Goal: Task Accomplishment & Management: Use online tool/utility

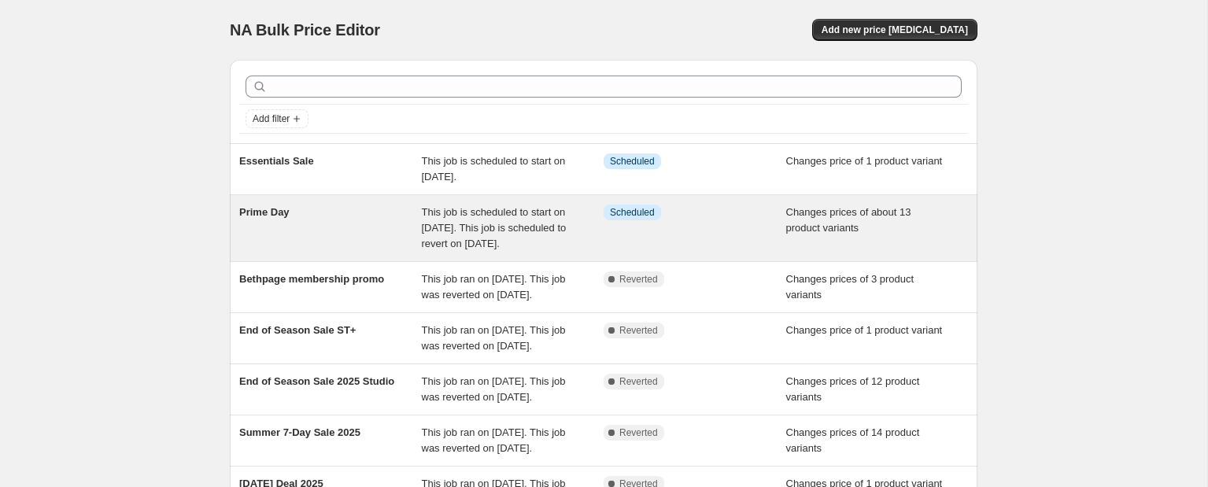
click at [330, 248] on div "Prime Day" at bounding box center [330, 228] width 183 height 47
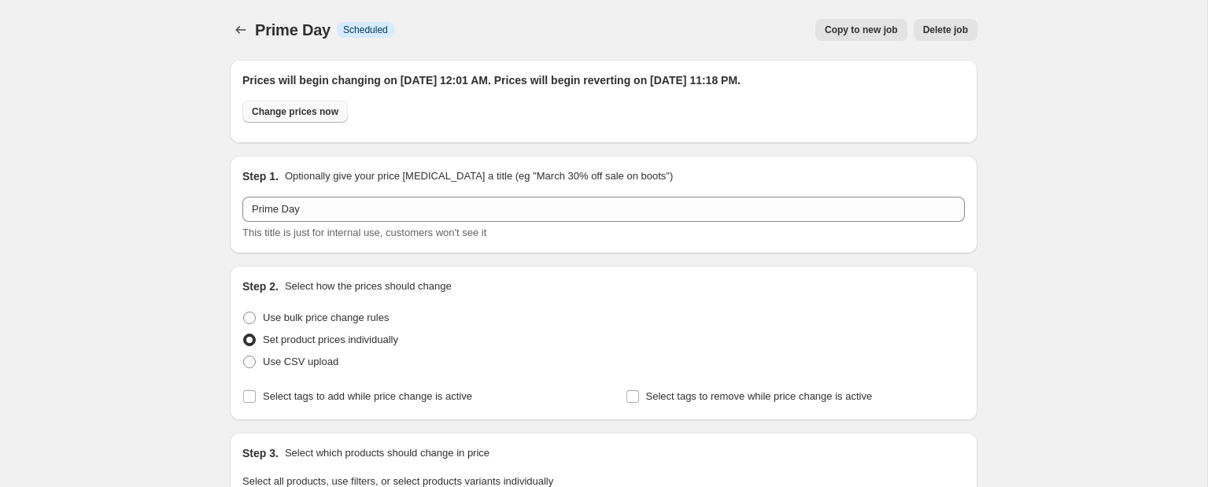
click at [324, 114] on span "Change prices now" at bounding box center [295, 111] width 87 height 13
radio input "true"
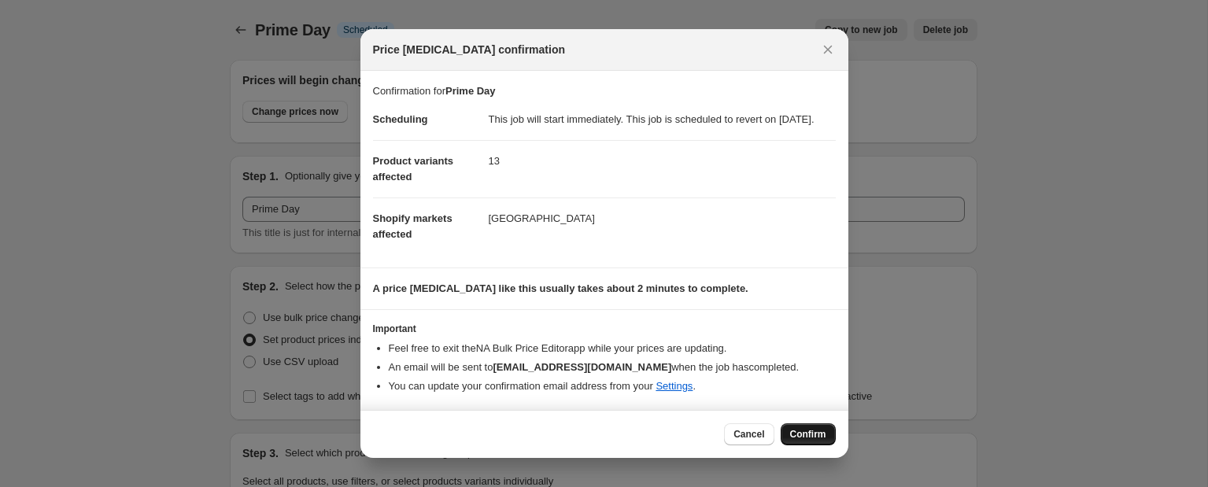
click at [804, 441] on span "Confirm" at bounding box center [808, 434] width 36 height 13
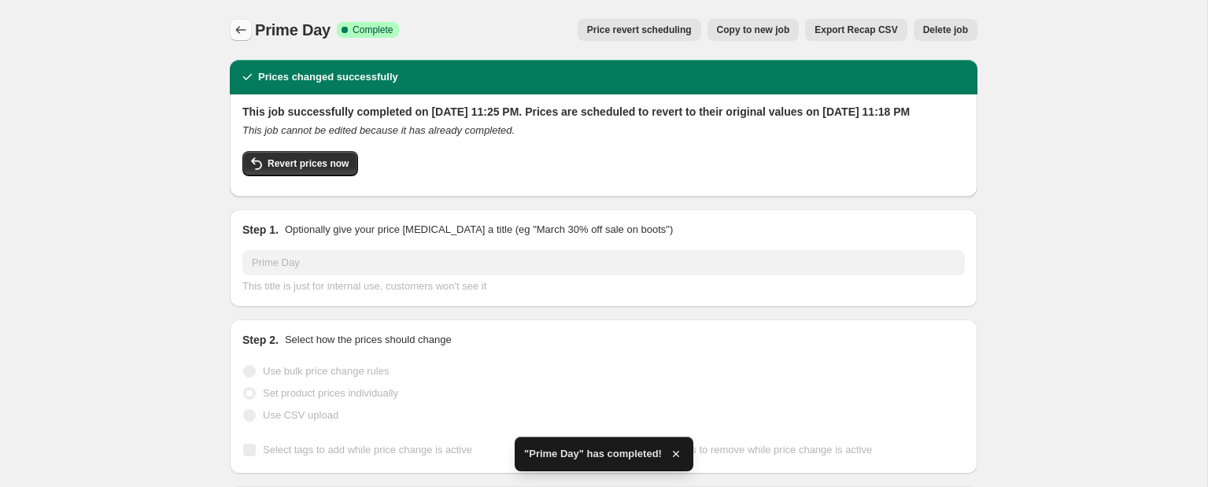
click at [251, 25] on button "Price change jobs" at bounding box center [241, 30] width 22 height 22
